Goal: Task Accomplishment & Management: Manage account settings

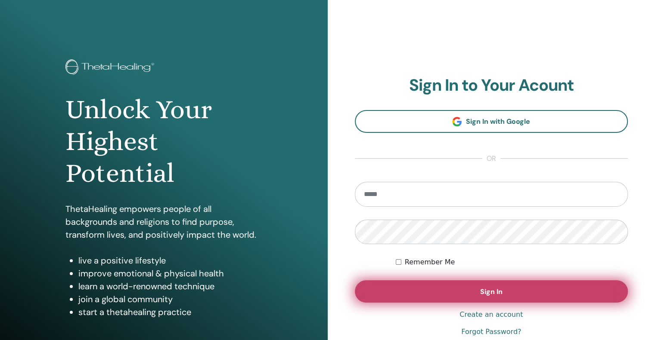
type input "**********"
click at [440, 285] on button "Sign In" at bounding box center [491, 292] width 273 height 22
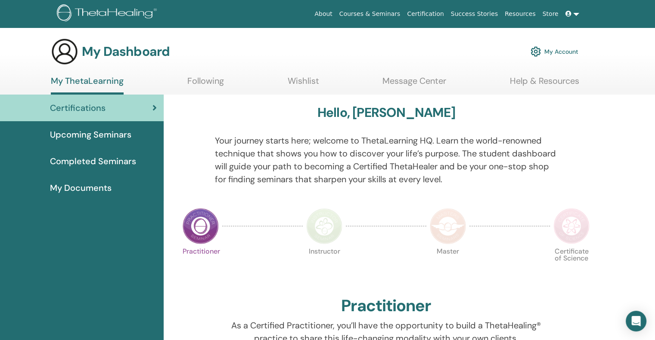
click at [579, 15] on link at bounding box center [572, 14] width 21 height 16
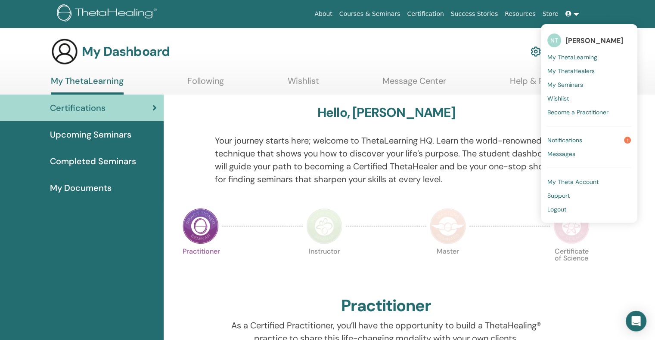
click at [581, 138] on span "Notifications" at bounding box center [564, 140] width 35 height 8
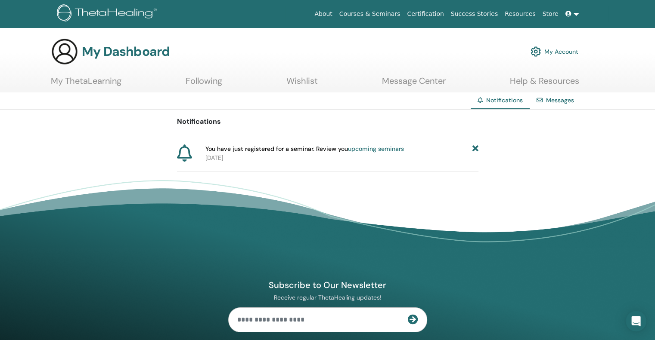
click at [479, 148] on div "Notifications You have just registered for a seminar. Review you upcoming semin…" at bounding box center [327, 141] width 655 height 62
click at [477, 150] on icon at bounding box center [475, 149] width 6 height 9
